Goal: Transaction & Acquisition: Book appointment/travel/reservation

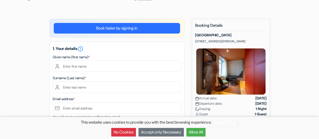
scroll to position [25, 0]
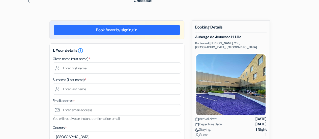
scroll to position [51, 0]
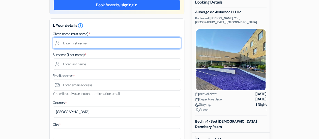
click at [109, 42] on input "text" at bounding box center [117, 42] width 129 height 11
type input "Bashar"
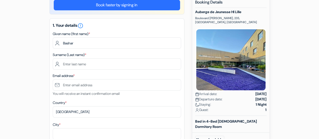
type input "Noureddin"
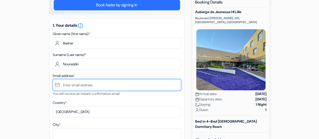
type input "[EMAIL_ADDRESS][DOMAIN_NAME]"
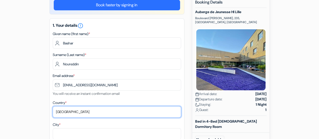
select select "de"
type input "Frankfurt Am Main"
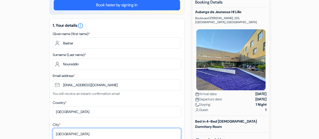
type input "Dalberg Straße 5"
type input "65929"
type input "015211413753"
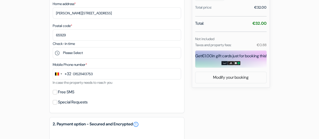
scroll to position [202, 0]
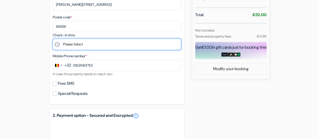
click at [81, 45] on select "Please Select 15:00 16:00 17:00 18:00 19:00 20:00 21:00 22:00 23:00" at bounding box center [117, 44] width 129 height 11
select select "23"
click at [53, 40] on select "Please Select 15:00 16:00 17:00 18:00 19:00 20:00 21:00 22:00 23:00" at bounding box center [117, 44] width 129 height 11
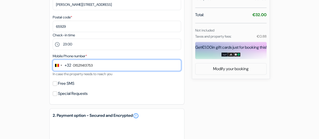
click at [109, 67] on input "015211413753" at bounding box center [117, 65] width 129 height 11
click at [100, 65] on input "015211413753" at bounding box center [117, 65] width 129 height 11
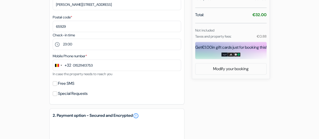
click at [69, 65] on div "+32" at bounding box center [68, 65] width 7 height 6
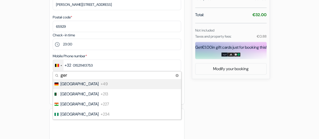
type input "ger"
click at [70, 87] on span "Germany" at bounding box center [80, 84] width 38 height 6
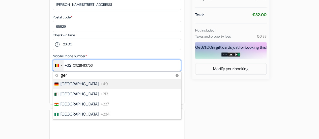
type input "1521 1413753"
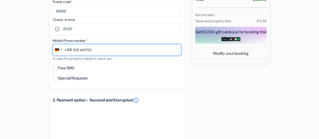
scroll to position [227, 0]
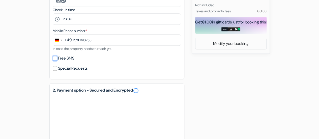
click at [54, 60] on input "Free SMS" at bounding box center [55, 58] width 5 height 5
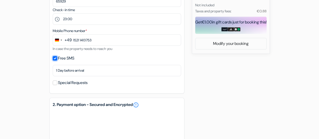
click at [55, 58] on input "Free SMS" at bounding box center [55, 58] width 5 height 5
checkbox input "false"
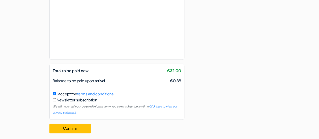
scroll to position [328, 0]
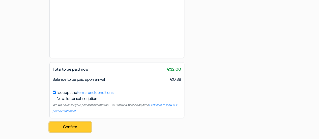
click at [61, 124] on button "Confirm Loading..." at bounding box center [70, 127] width 42 height 10
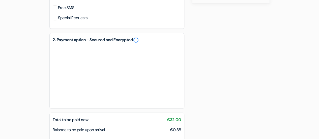
scroll to position [331, 0]
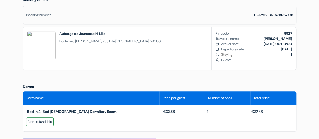
scroll to position [152, 0]
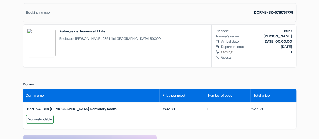
click at [109, 41] on span "Lille" at bounding box center [112, 38] width 6 height 5
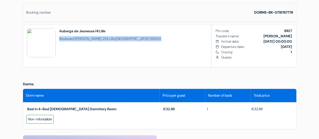
click at [109, 41] on span "Lille" at bounding box center [112, 38] width 6 height 5
click at [106, 41] on span "Boulevard [PERSON_NAME], [GEOGRAPHIC_DATA]" at bounding box center [110, 38] width 102 height 5
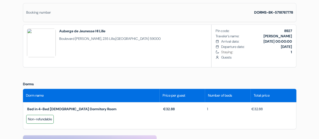
click at [106, 41] on span "Boulevard [PERSON_NAME], [GEOGRAPHIC_DATA]" at bounding box center [110, 38] width 102 height 5
click at [106, 46] on div "Auberge de Jeunesse HI Lille [GEOGRAPHIC_DATA][PERSON_NAME], [GEOGRAPHIC_DATA]" at bounding box center [110, 45] width 102 height 32
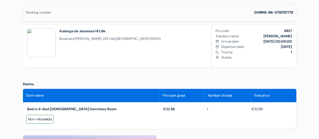
click at [109, 41] on span "Lille" at bounding box center [112, 38] width 6 height 5
